Goal: Task Accomplishment & Management: Use online tool/utility

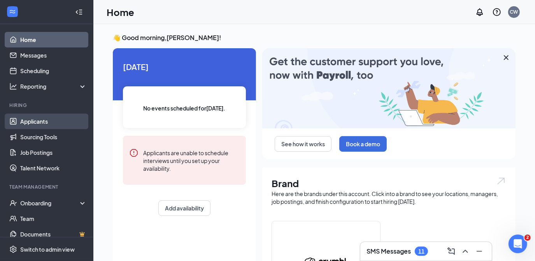
click at [52, 119] on link "Applicants" at bounding box center [53, 122] width 67 height 16
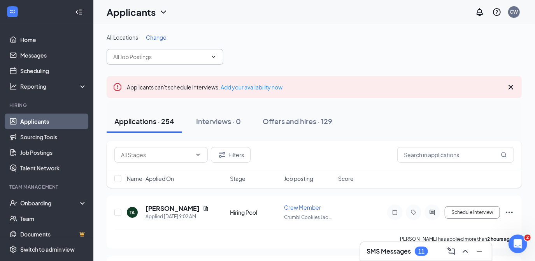
click at [217, 58] on span at bounding box center [165, 57] width 117 height 16
click at [211, 57] on icon "ChevronDown" at bounding box center [214, 57] width 6 height 6
click at [163, 56] on input "text" at bounding box center [160, 57] width 94 height 9
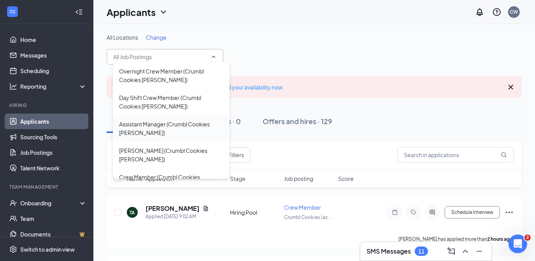
scroll to position [95, 0]
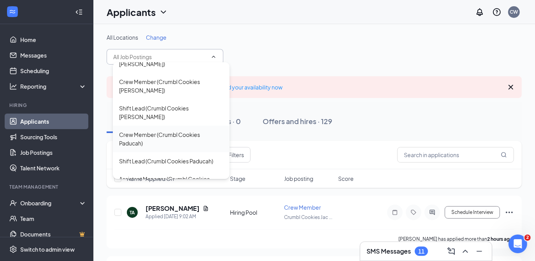
click at [156, 130] on div "Crew Member (Crumbl Cookies Paducah)" at bounding box center [171, 138] width 104 height 17
type input "Crew Member (Crumbl Cookies Paducah)"
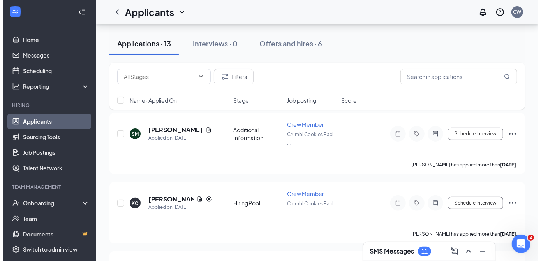
scroll to position [97, 0]
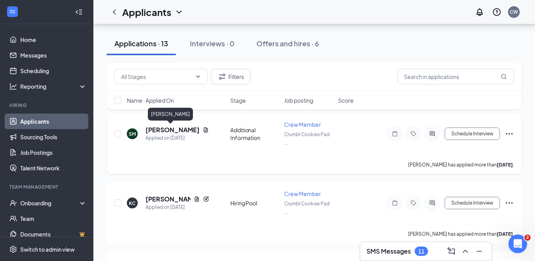
click at [174, 132] on h5 "[PERSON_NAME]" at bounding box center [173, 130] width 54 height 9
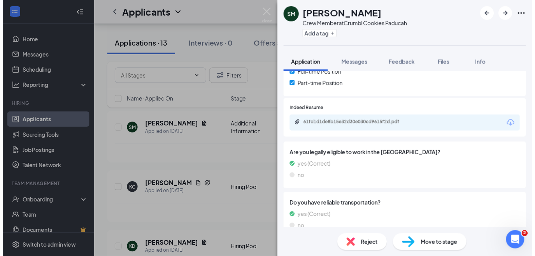
scroll to position [184, 0]
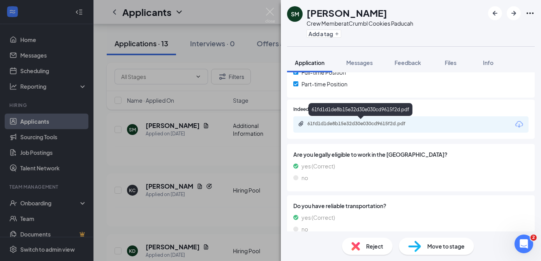
click at [412, 127] on div "61fd1d1de8b15e32d30e030cd9615f2d.pdf" at bounding box center [361, 124] width 126 height 7
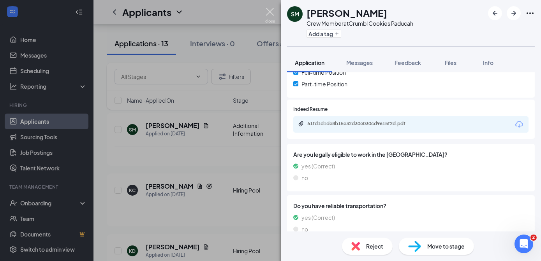
click at [270, 9] on img at bounding box center [270, 15] width 10 height 15
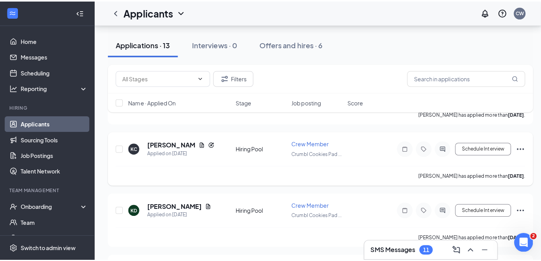
scroll to position [140, 0]
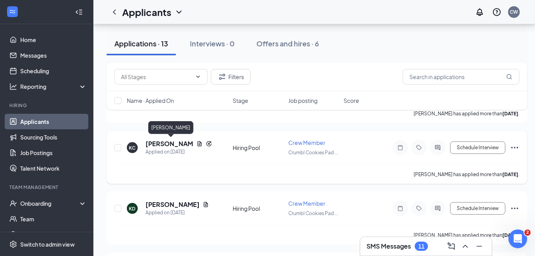
click at [159, 145] on h5 "[PERSON_NAME]" at bounding box center [170, 143] width 48 height 9
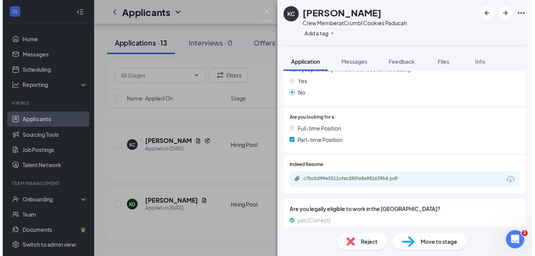
scroll to position [148, 0]
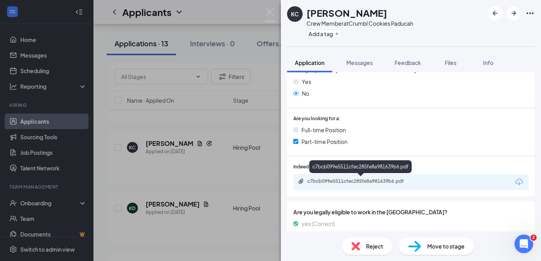
click at [381, 183] on div "c7bcb099e5511cfec285fe8a981639b6.pdf" at bounding box center [361, 181] width 109 height 6
click at [271, 14] on img at bounding box center [270, 15] width 10 height 15
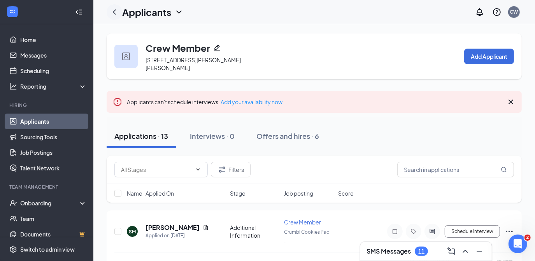
click at [117, 10] on icon "ChevronLeft" at bounding box center [114, 11] width 9 height 9
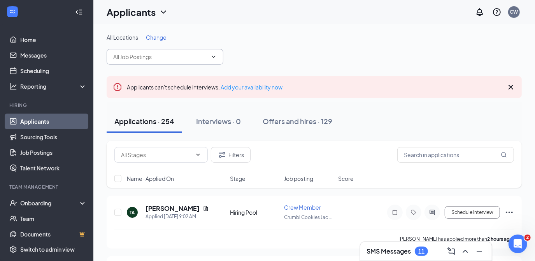
click at [206, 56] on input "text" at bounding box center [160, 57] width 94 height 9
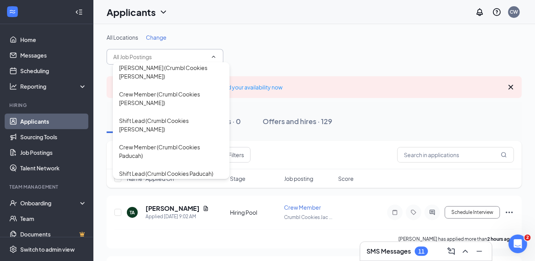
scroll to position [95, 0]
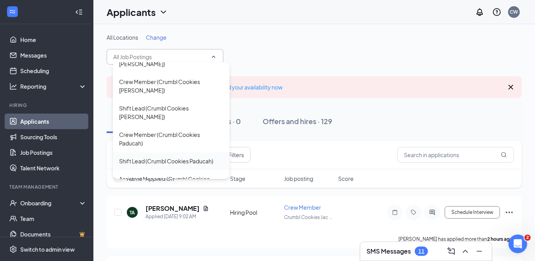
click at [166, 152] on div "Shift Lead (Crumbl Cookies Paducah)" at bounding box center [171, 161] width 117 height 18
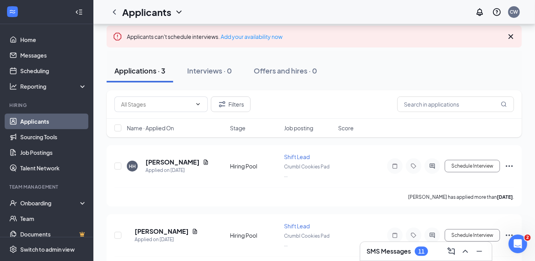
scroll to position [66, 0]
click at [174, 164] on h5 "[PERSON_NAME]" at bounding box center [173, 161] width 54 height 9
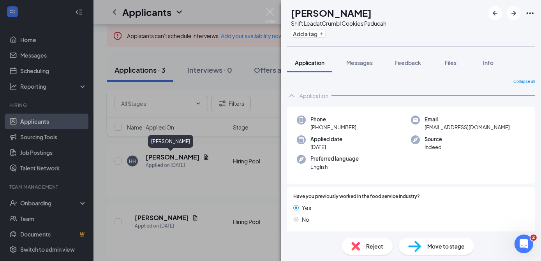
click at [271, 11] on img at bounding box center [270, 15] width 10 height 15
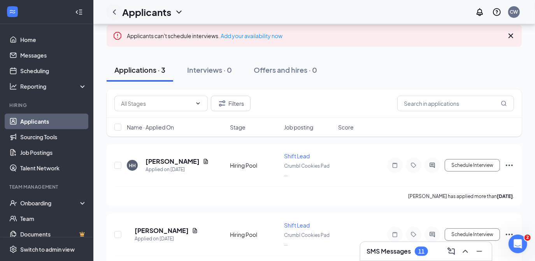
click at [112, 13] on icon "ChevronLeft" at bounding box center [114, 11] width 9 height 9
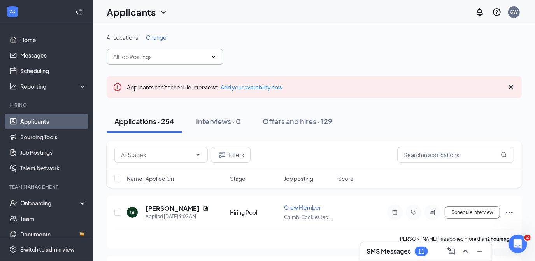
click at [159, 58] on input "text" at bounding box center [160, 57] width 94 height 9
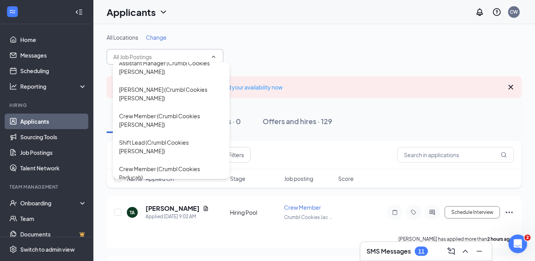
scroll to position [95, 0]
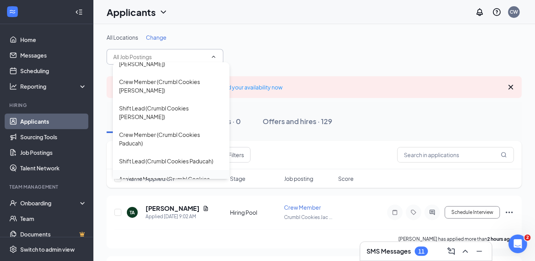
click at [173, 175] on div "Assistant Manager (Crumbl Cookies Paducah)" at bounding box center [171, 183] width 104 height 17
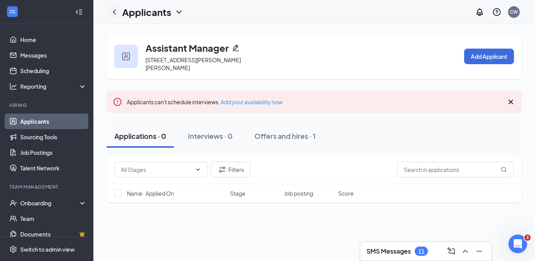
click at [112, 14] on icon "ChevronLeft" at bounding box center [114, 11] width 9 height 9
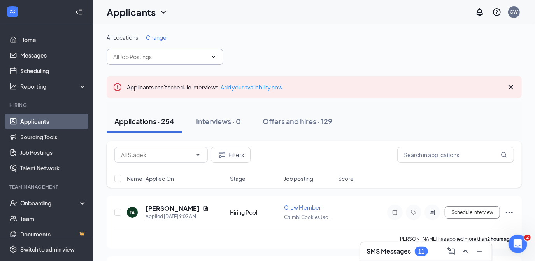
click at [172, 55] on input "text" at bounding box center [160, 57] width 94 height 9
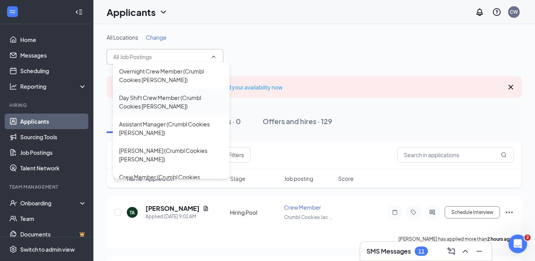
click at [157, 104] on div "Day Shift Crew Member (Crumbl Cookies [PERSON_NAME])" at bounding box center [171, 101] width 104 height 17
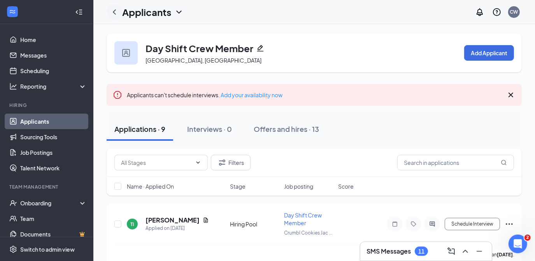
click at [114, 12] on icon "ChevronLeft" at bounding box center [114, 11] width 9 height 9
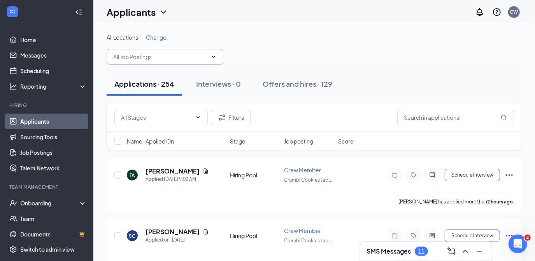
click at [191, 56] on input "text" at bounding box center [160, 57] width 94 height 9
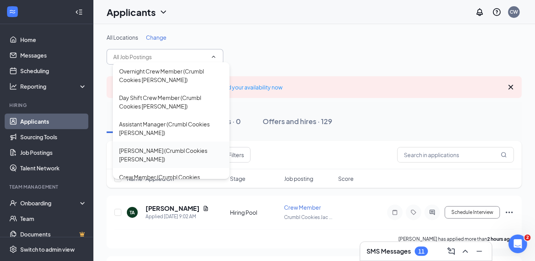
click at [164, 148] on div "[PERSON_NAME] (Crumbl Cookies [PERSON_NAME])" at bounding box center [171, 154] width 104 height 17
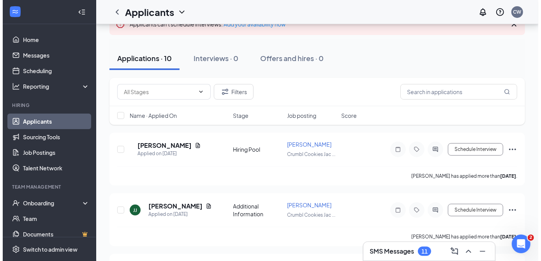
scroll to position [73, 0]
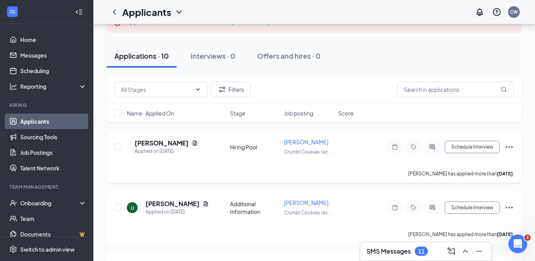
click at [160, 141] on h5 "[PERSON_NAME]" at bounding box center [162, 143] width 54 height 9
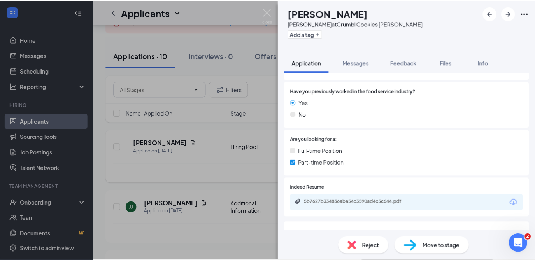
scroll to position [211, 0]
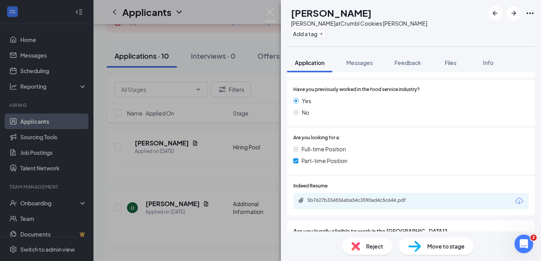
click at [364, 197] on div "5b7627b334836aba54c3590ad4c5c644.pdf" at bounding box center [361, 200] width 109 height 6
click at [271, 9] on img at bounding box center [270, 15] width 10 height 15
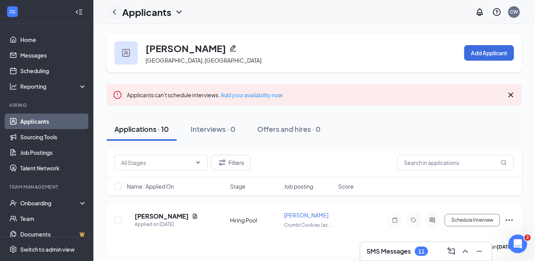
click at [119, 14] on icon "ChevronLeft" at bounding box center [114, 11] width 9 height 9
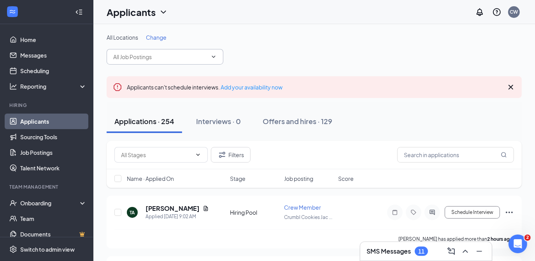
click at [198, 54] on input "text" at bounding box center [160, 57] width 94 height 9
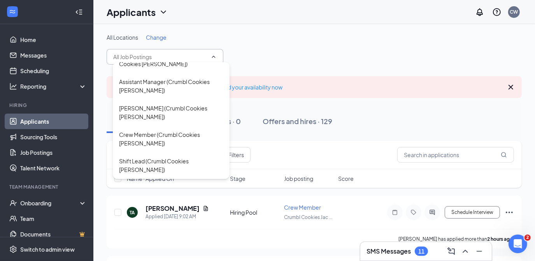
scroll to position [44, 0]
click at [174, 129] on div "Crew Member (Crumbl Cookies [PERSON_NAME])" at bounding box center [171, 137] width 104 height 17
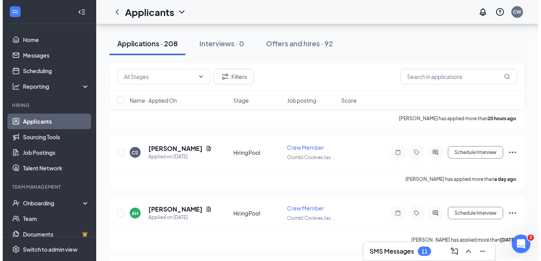
scroll to position [443, 0]
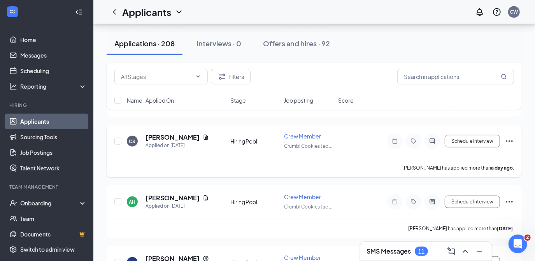
click at [165, 137] on h5 "[PERSON_NAME]" at bounding box center [173, 137] width 54 height 9
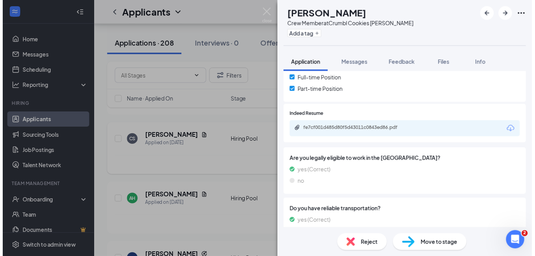
scroll to position [178, 0]
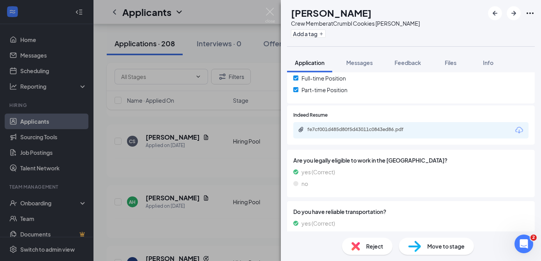
click at [337, 132] on div "fe7cf001d485d80f5d43011c0843ed86.pdf" at bounding box center [361, 129] width 109 height 6
click at [273, 8] on img at bounding box center [270, 15] width 10 height 15
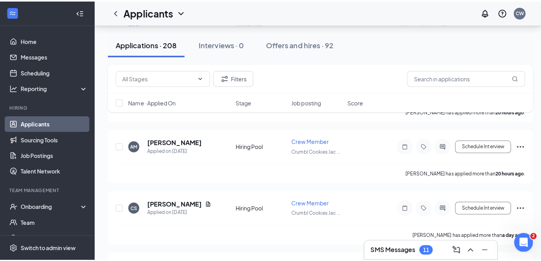
scroll to position [379, 0]
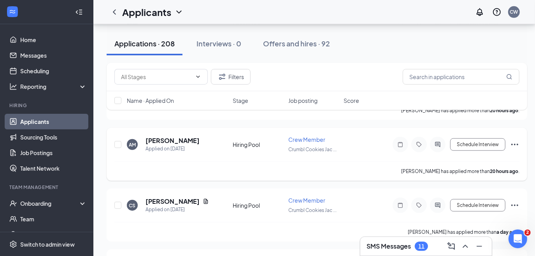
click at [174, 139] on h5 "[PERSON_NAME]" at bounding box center [173, 140] width 54 height 9
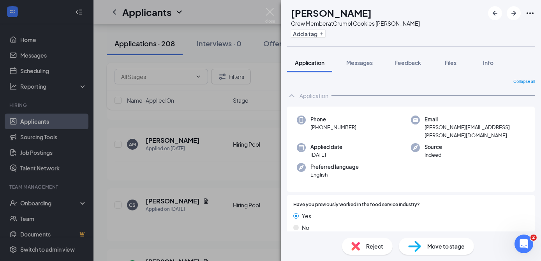
click at [269, 12] on img at bounding box center [270, 15] width 10 height 15
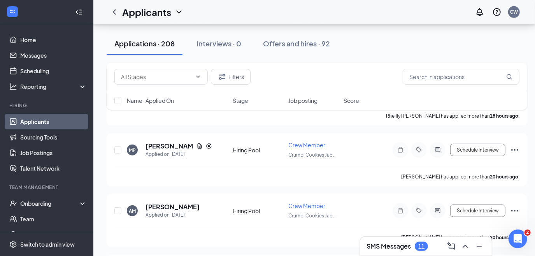
scroll to position [312, 0]
click at [168, 151] on div "Applied on [DATE]" at bounding box center [179, 155] width 67 height 8
click at [154, 151] on div "Applied on [DATE]" at bounding box center [179, 155] width 67 height 8
click at [164, 142] on h5 "[PERSON_NAME]" at bounding box center [170, 146] width 48 height 9
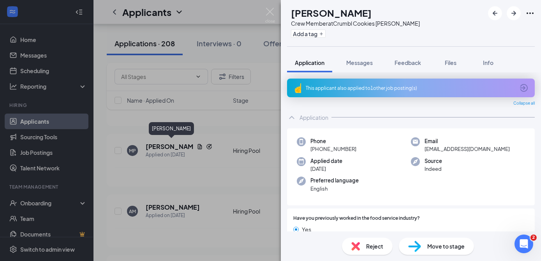
click at [271, 9] on img at bounding box center [270, 15] width 10 height 15
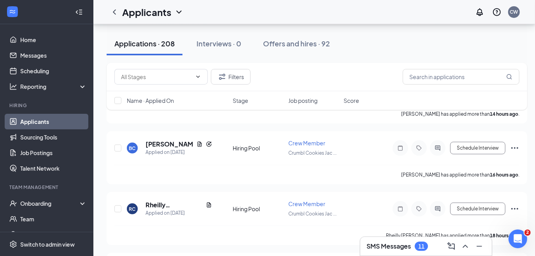
scroll to position [193, 0]
click at [166, 203] on h5 "Rheilly [PERSON_NAME]" at bounding box center [174, 205] width 57 height 9
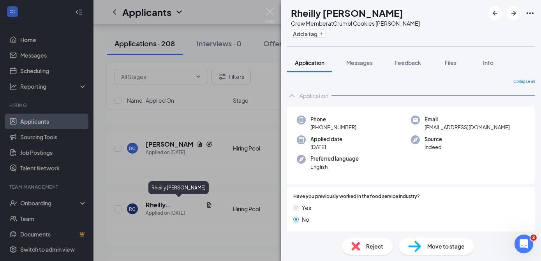
click at [271, 9] on img at bounding box center [270, 15] width 10 height 15
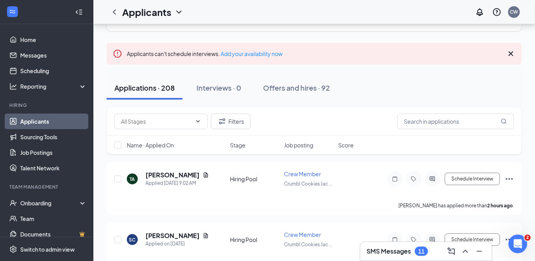
scroll to position [46, 0]
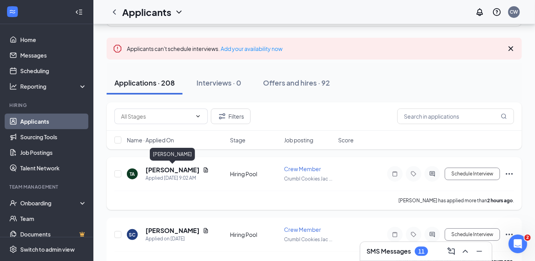
click at [178, 170] on h5 "[PERSON_NAME]" at bounding box center [173, 170] width 54 height 9
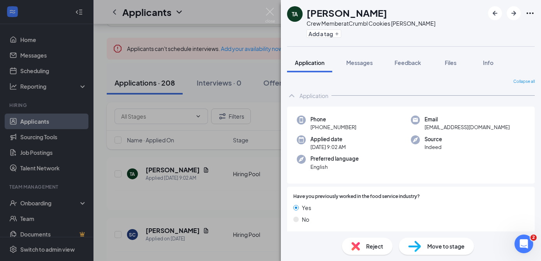
click at [269, 8] on img at bounding box center [270, 15] width 10 height 15
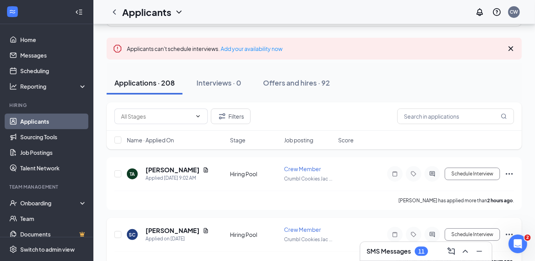
click at [157, 226] on h5 "[PERSON_NAME]" at bounding box center [173, 230] width 54 height 9
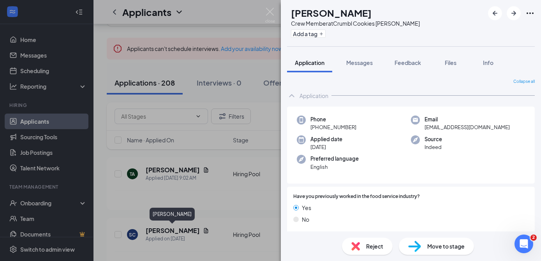
click at [271, 9] on img at bounding box center [270, 15] width 10 height 15
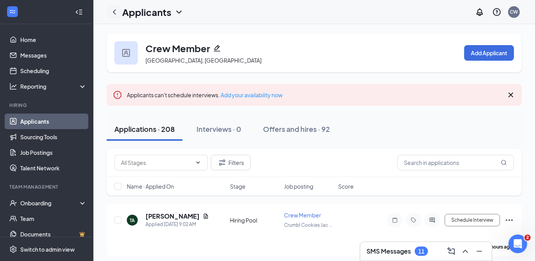
click at [116, 16] on icon "ChevronLeft" at bounding box center [114, 11] width 9 height 9
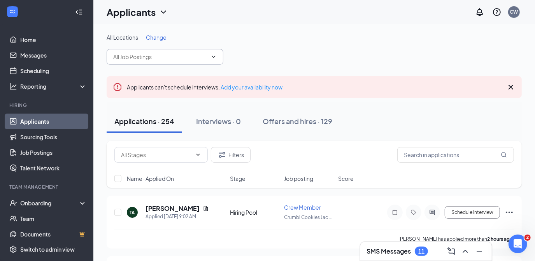
click at [207, 57] on input "text" at bounding box center [160, 57] width 94 height 9
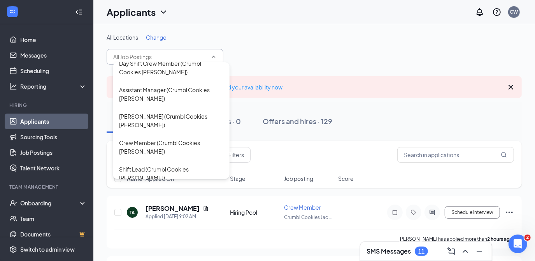
scroll to position [34, 0]
click at [169, 118] on div "[PERSON_NAME] (Crumbl Cookies [PERSON_NAME])" at bounding box center [171, 120] width 104 height 17
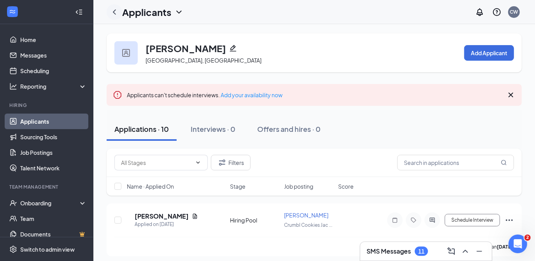
click at [115, 12] on icon "ChevronLeft" at bounding box center [114, 11] width 9 height 9
